Goal: Navigation & Orientation: Find specific page/section

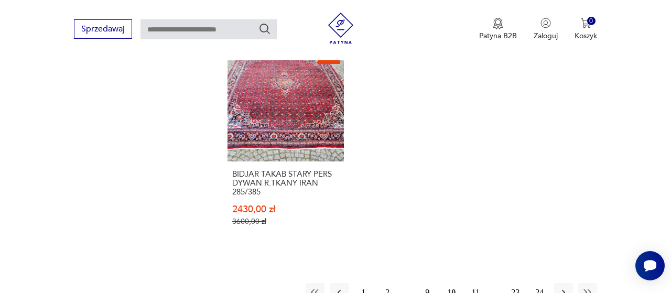
scroll to position [1529, 0]
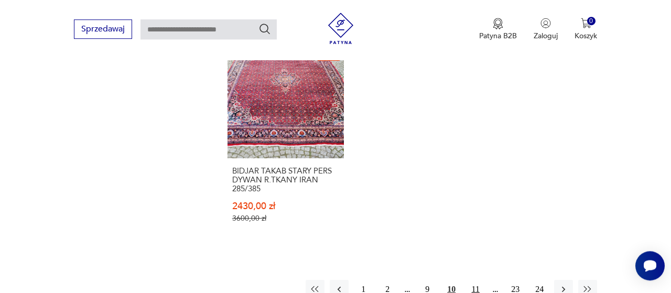
click at [477, 284] on button "11" at bounding box center [475, 289] width 19 height 19
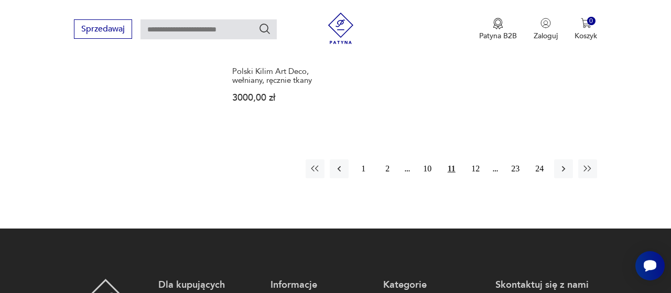
scroll to position [1622, 0]
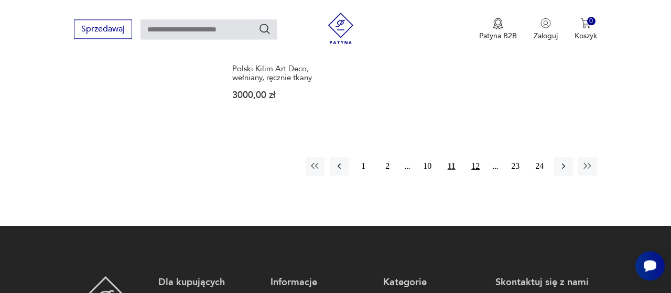
click at [480, 166] on button "12" at bounding box center [475, 166] width 19 height 19
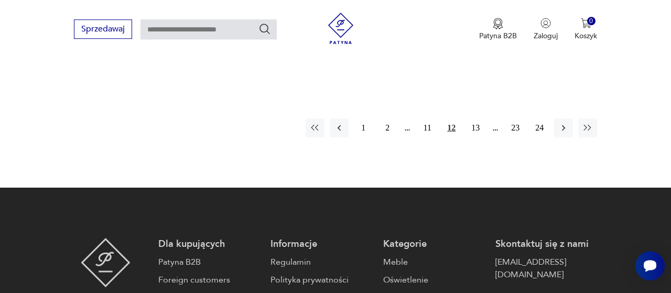
scroll to position [1643, 0]
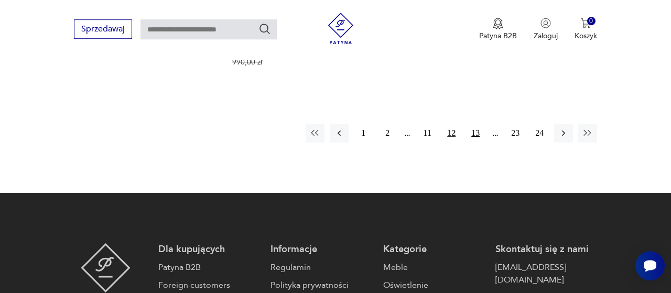
click at [478, 124] on button "13" at bounding box center [475, 133] width 19 height 19
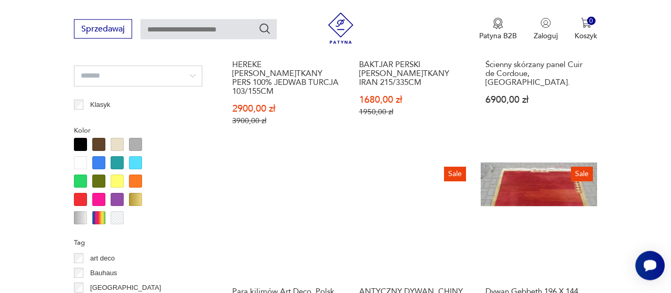
scroll to position [956, 0]
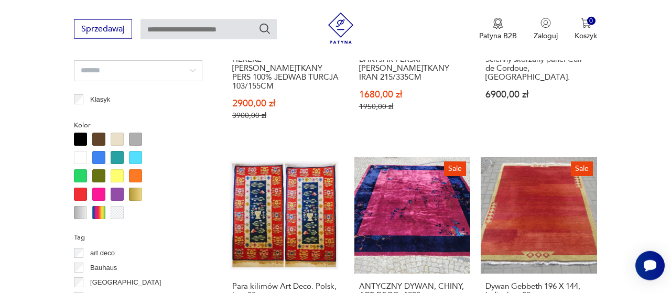
drag, startPoint x: 669, startPoint y: 60, endPoint x: 662, endPoint y: 164, distance: 104.0
click at [662, 164] on section "Filtruj produkty Cena MIN MAX OK Promocja Datowanie OK Kraj pochodzenia [GEOGRA…" at bounding box center [335, 189] width 671 height 1418
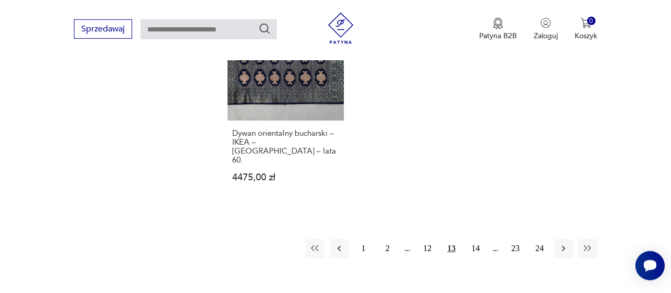
scroll to position [1559, 0]
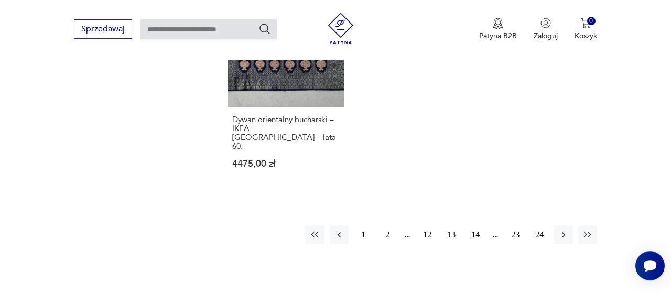
click at [480, 225] on button "14" at bounding box center [475, 234] width 19 height 19
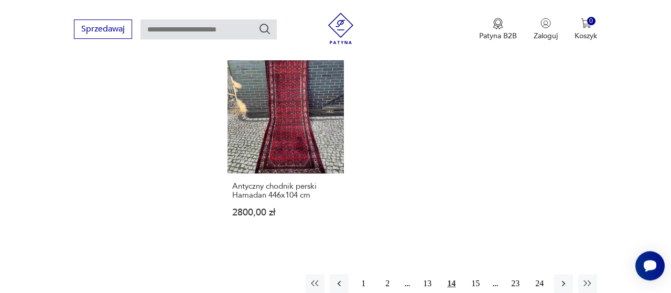
scroll to position [1509, 0]
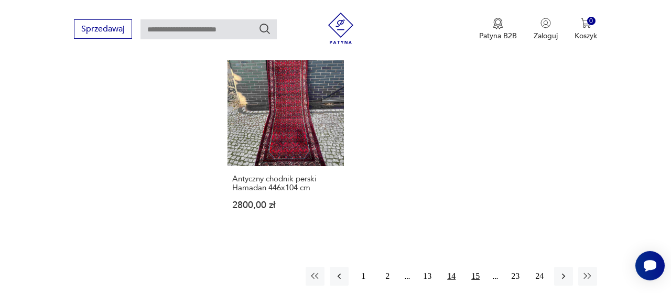
click at [478, 267] on button "15" at bounding box center [475, 276] width 19 height 19
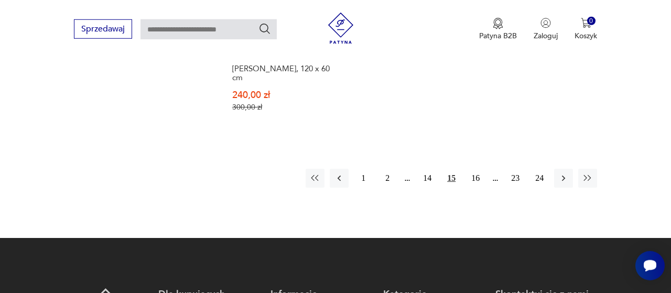
scroll to position [1611, 0]
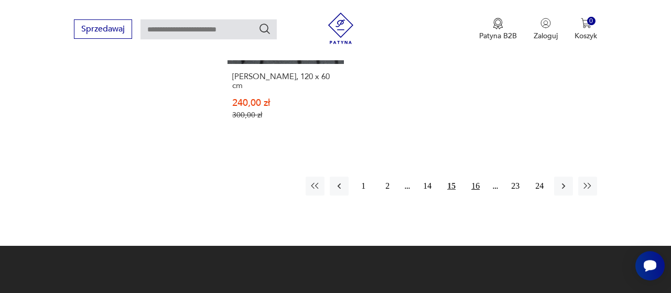
click at [481, 177] on button "16" at bounding box center [475, 186] width 19 height 19
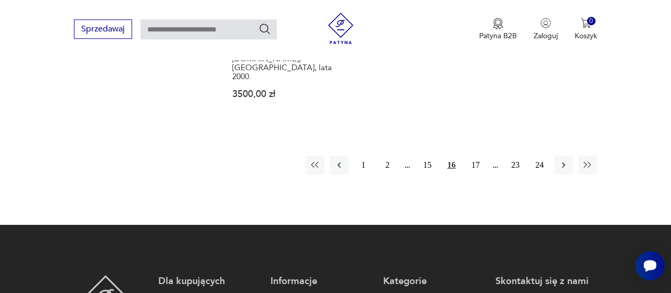
scroll to position [1583, 0]
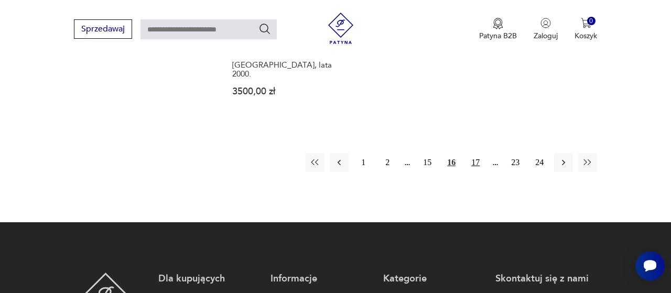
click at [480, 153] on button "17" at bounding box center [475, 162] width 19 height 19
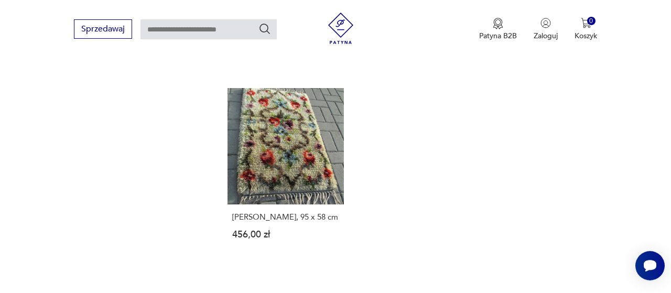
scroll to position [1469, 0]
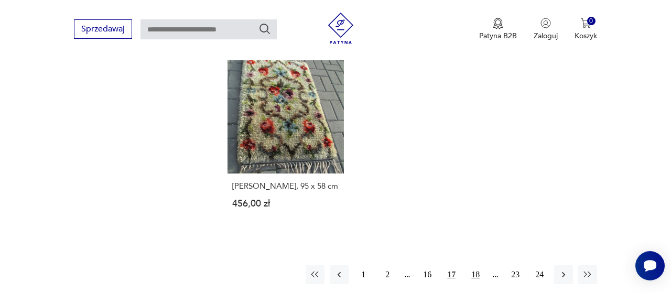
click at [479, 265] on button "18" at bounding box center [475, 274] width 19 height 19
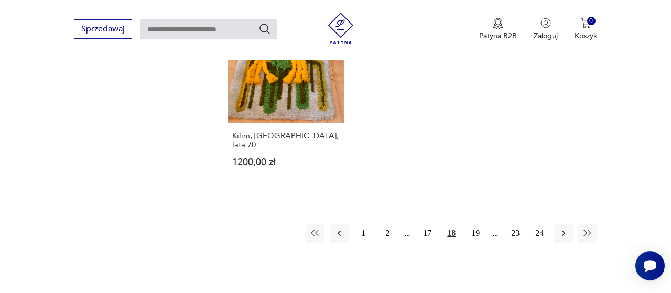
scroll to position [1536, 0]
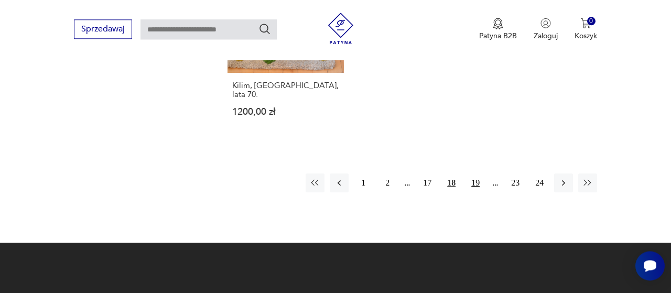
click at [480, 174] on button "19" at bounding box center [475, 183] width 19 height 19
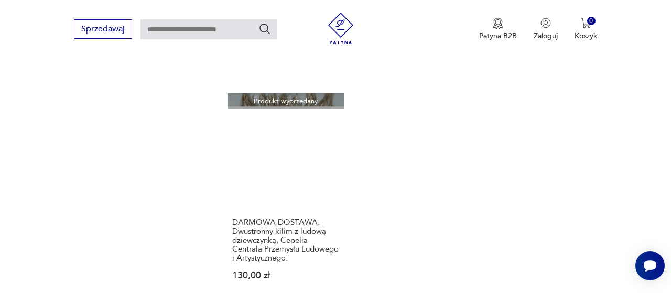
scroll to position [1393, 0]
